Goal: Find specific page/section: Find specific page/section

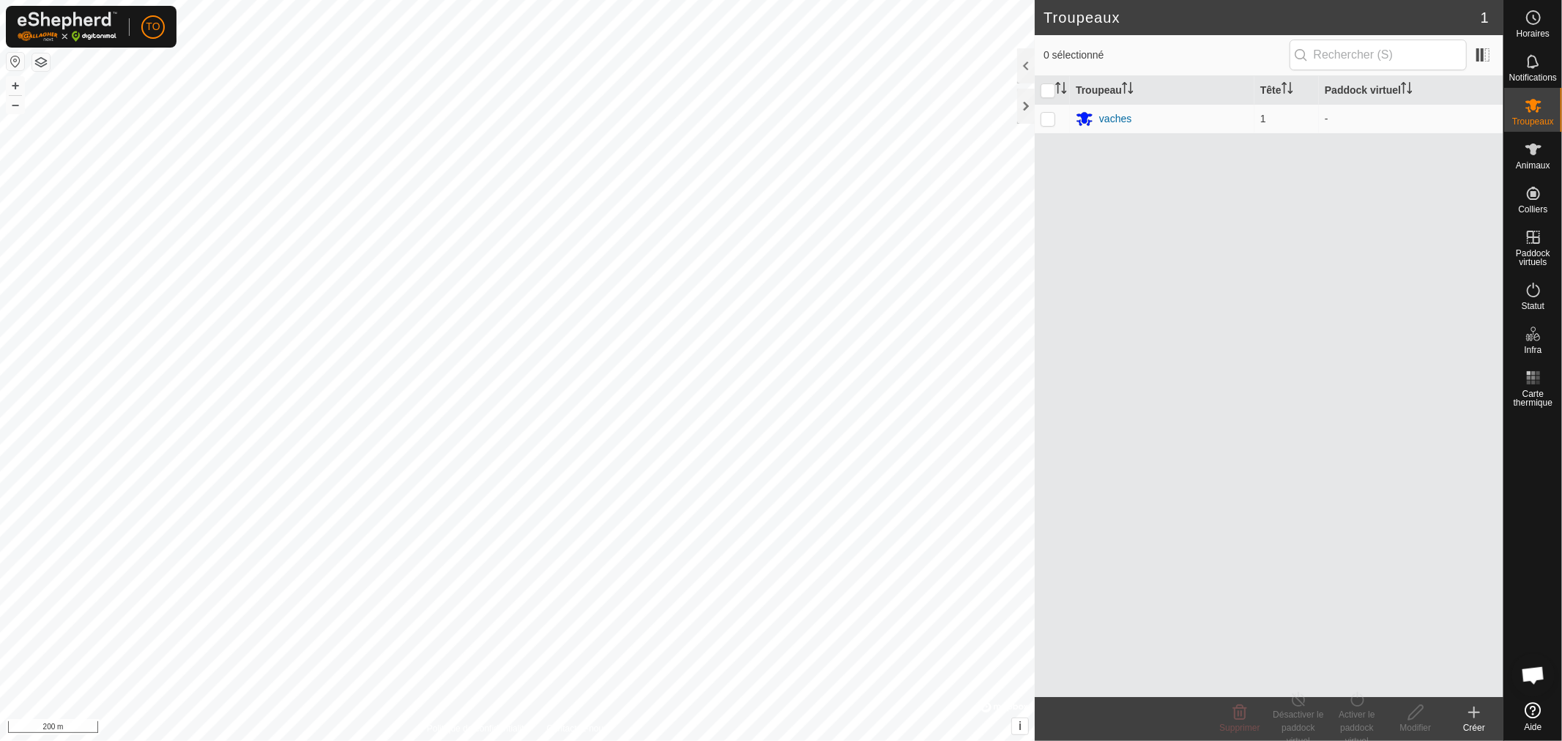
scroll to position [323, 0]
click at [1533, 155] on icon at bounding box center [1534, 150] width 16 height 12
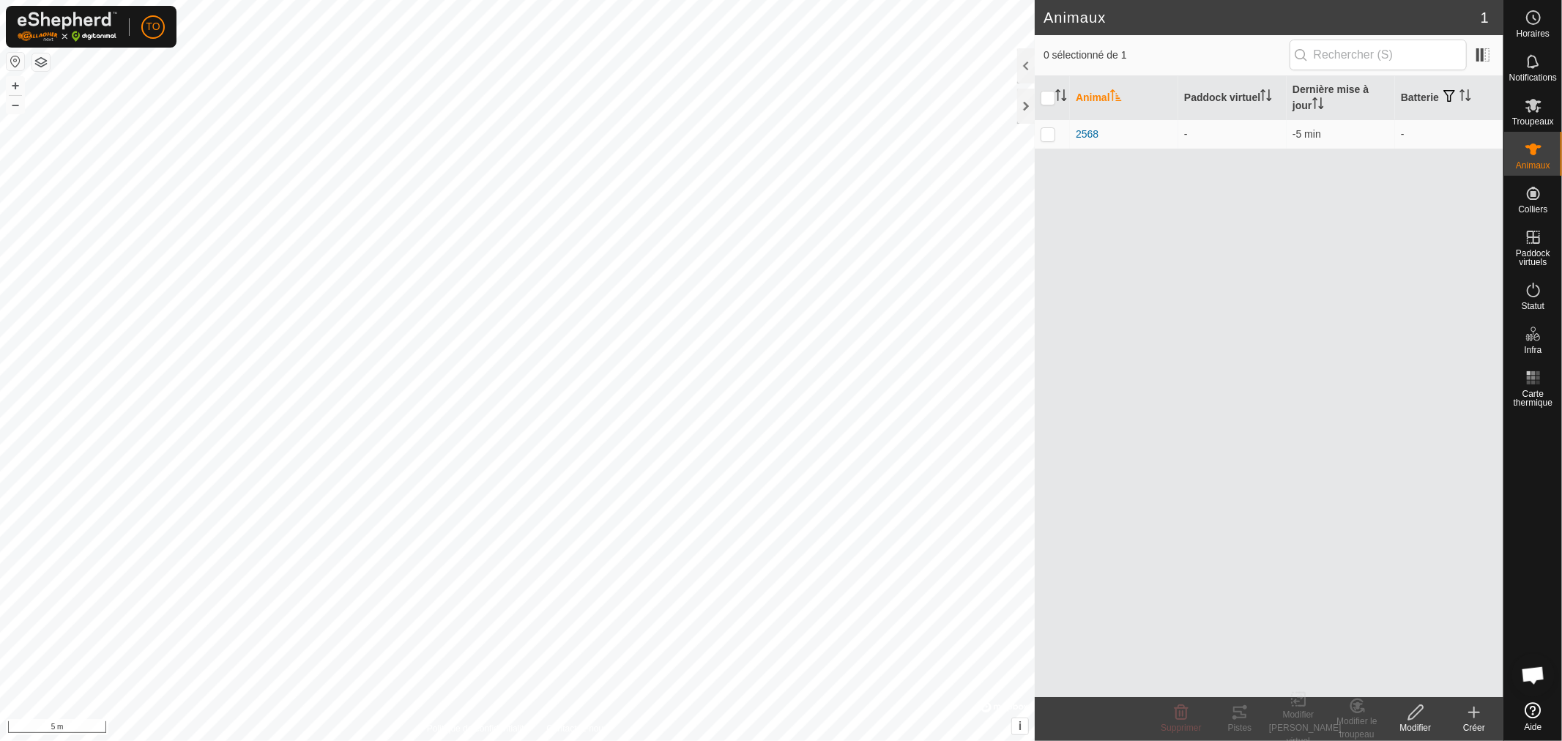
scroll to position [323, 0]
